Goal: Use online tool/utility: Utilize a website feature to perform a specific function

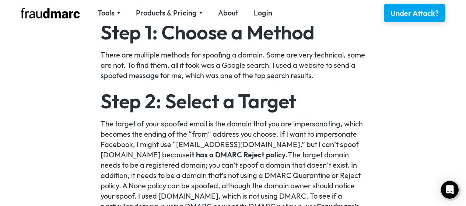
scroll to position [627, 0]
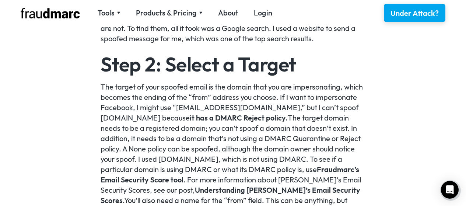
click at [298, 103] on p "The target of your spoofed email is the domain that you are impersonating, whic…" at bounding box center [233, 154] width 265 height 144
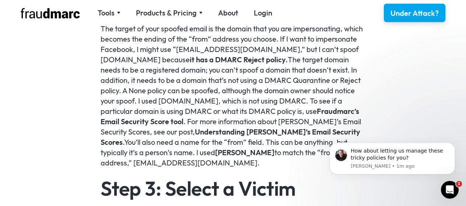
scroll to position [663, 0]
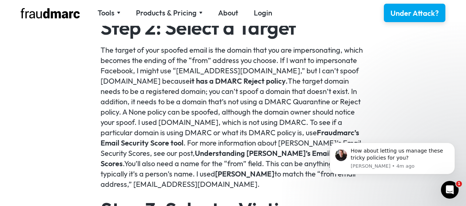
click at [280, 94] on p "The target of your spoofed email is the domain that you are impersonating, whic…" at bounding box center [233, 117] width 265 height 144
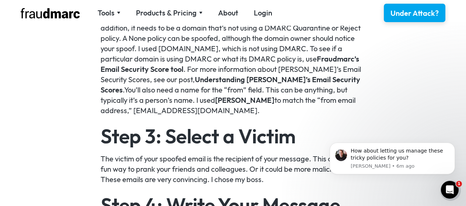
scroll to position [885, 0]
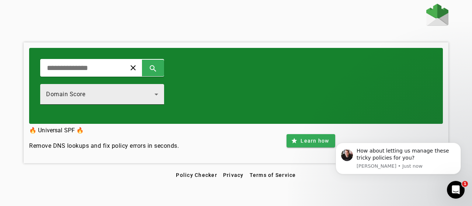
click at [127, 92] on div "Domain Score" at bounding box center [100, 94] width 108 height 9
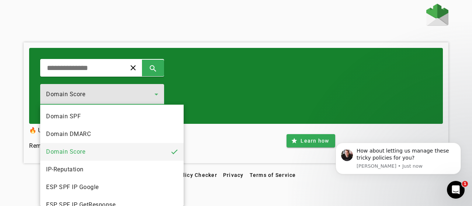
click at [236, 86] on div at bounding box center [236, 103] width 472 height 206
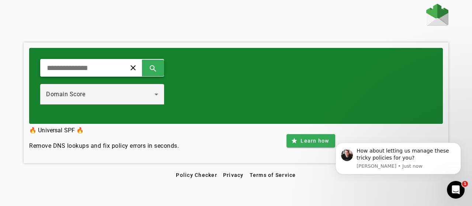
click at [105, 66] on input "text" at bounding box center [80, 67] width 68 height 9
type input "**********"
click at [162, 66] on span at bounding box center [153, 68] width 18 height 18
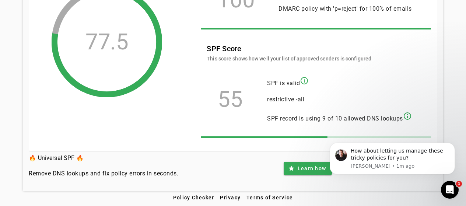
scroll to position [95, 0]
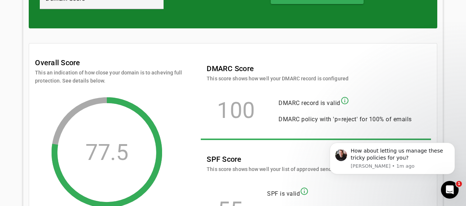
drag, startPoint x: 296, startPoint y: 142, endPoint x: 306, endPoint y: 140, distance: 10.0
click at [307, 140] on div "DMARC Score This score shows how well your DMARC record is configured 100 DMARC…" at bounding box center [316, 156] width 230 height 199
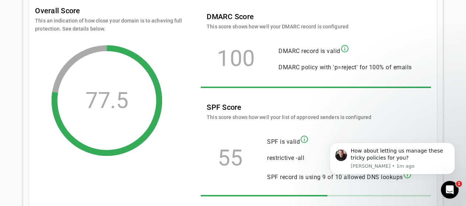
scroll to position [206, 0]
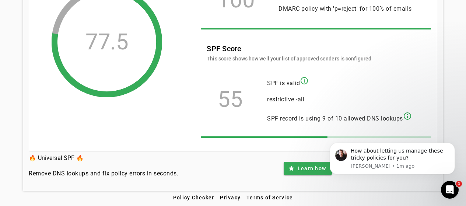
drag, startPoint x: 640, startPoint y: 268, endPoint x: 350, endPoint y: 140, distance: 316.4
drag, startPoint x: 637, startPoint y: 269, endPoint x: 360, endPoint y: 141, distance: 305.1
click at [410, 116] on mat-icon "info_outline" at bounding box center [407, 116] width 9 height 9
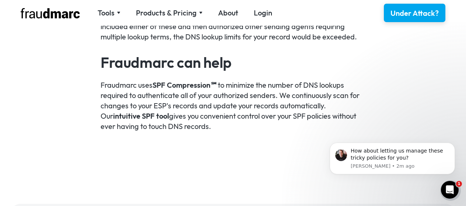
scroll to position [1032, 0]
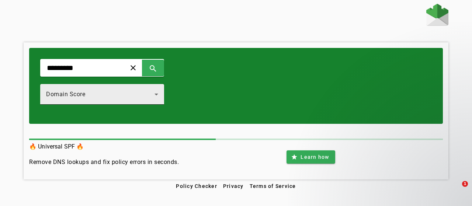
click at [154, 97] on div "Domain Score" at bounding box center [100, 94] width 108 height 9
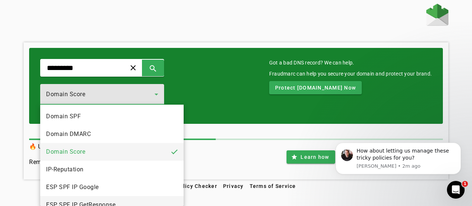
scroll to position [80, 0]
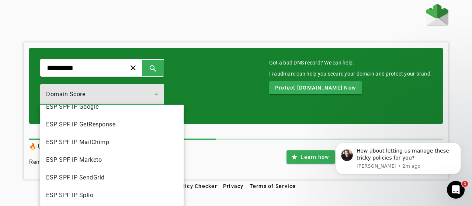
click at [13, 111] on div at bounding box center [236, 103] width 472 height 206
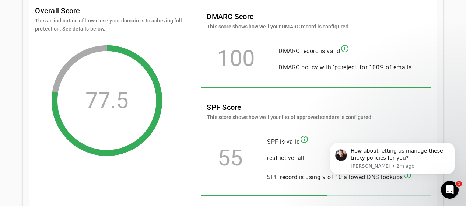
scroll to position [132, 0]
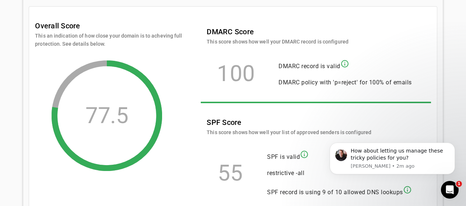
click at [348, 64] on mat-icon "info_outline" at bounding box center [345, 63] width 9 height 9
